Goal: Obtain resource: Obtain resource

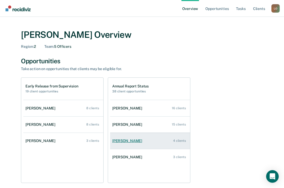
scroll to position [26, 0]
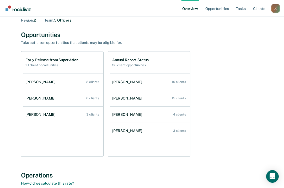
click at [124, 82] on div "[PERSON_NAME]" at bounding box center [128, 82] width 32 height 4
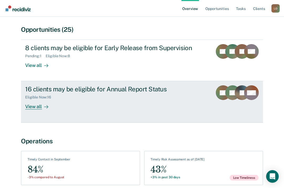
scroll to position [52, 0]
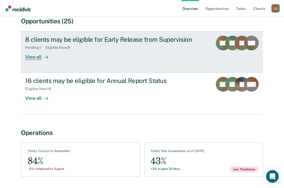
click at [56, 41] on div "8 clients may be eligible for Early Release from Supervision" at bounding box center [116, 40] width 183 height 8
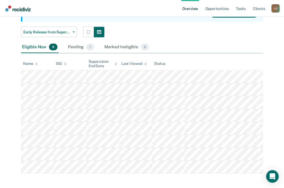
scroll to position [64, 0]
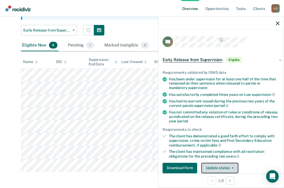
click at [232, 167] on icon "button" at bounding box center [233, 167] width 2 height 1
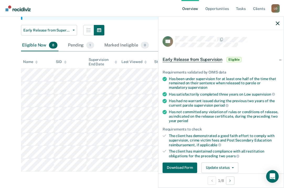
scroll to position [0, 0]
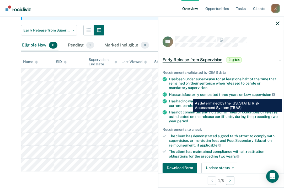
click at [273, 95] on icon at bounding box center [273, 94] width 3 height 3
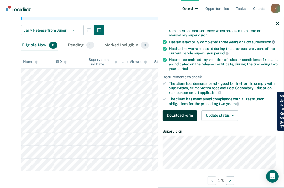
scroll to position [79, 0]
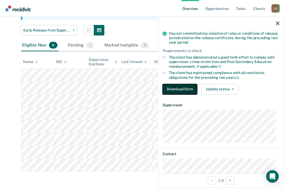
click at [185, 88] on button "Download Form" at bounding box center [180, 89] width 35 height 10
